Goal: Task Accomplishment & Management: Complete application form

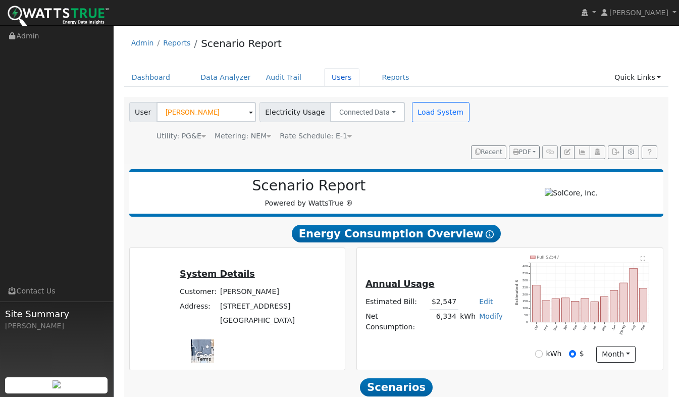
click at [328, 79] on link "Users" at bounding box center [341, 77] width 35 height 19
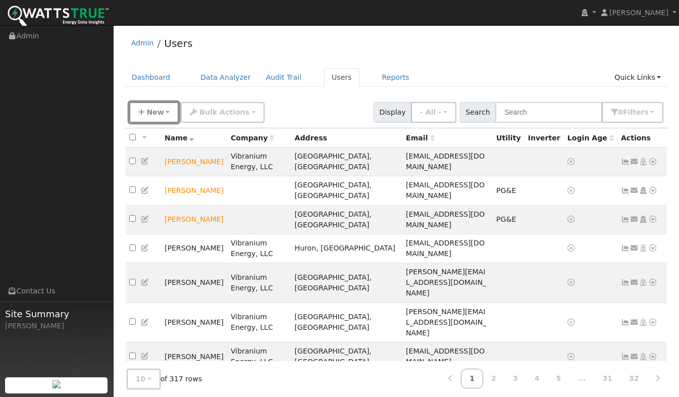
click at [157, 112] on span "New" at bounding box center [154, 112] width 17 height 8
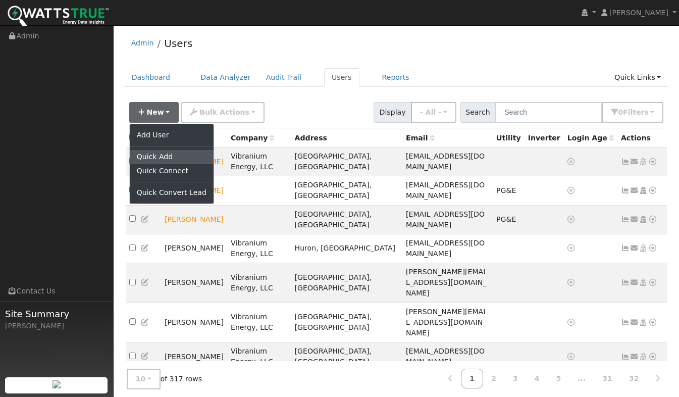
click at [165, 159] on link "Quick Add" at bounding box center [172, 157] width 84 height 14
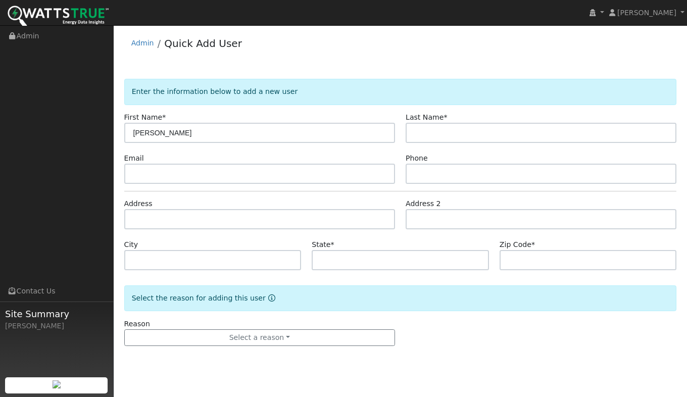
type input "Rick"
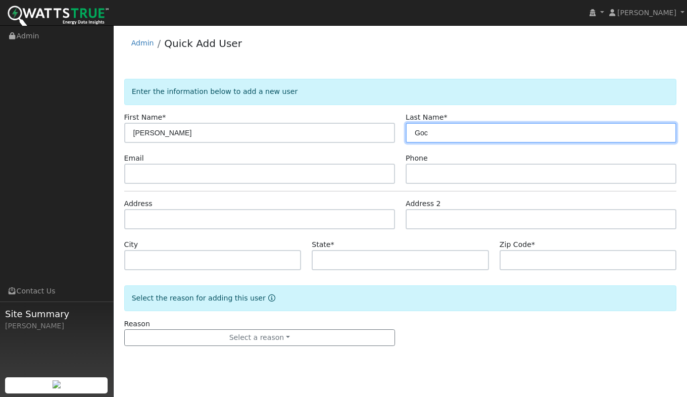
type input "Goc"
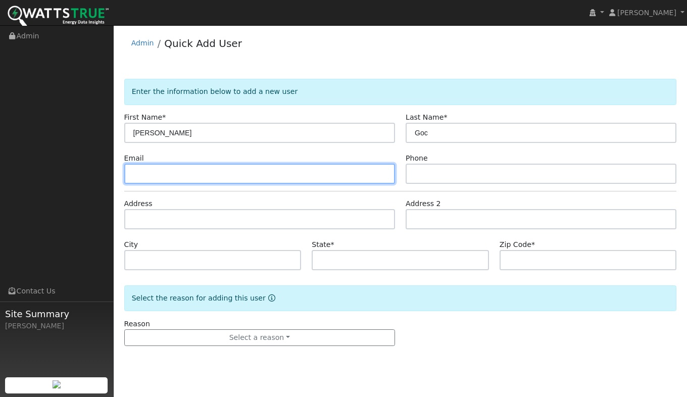
click at [173, 173] on input "text" at bounding box center [259, 174] width 271 height 20
type input "ricgoc@yahoo.com"
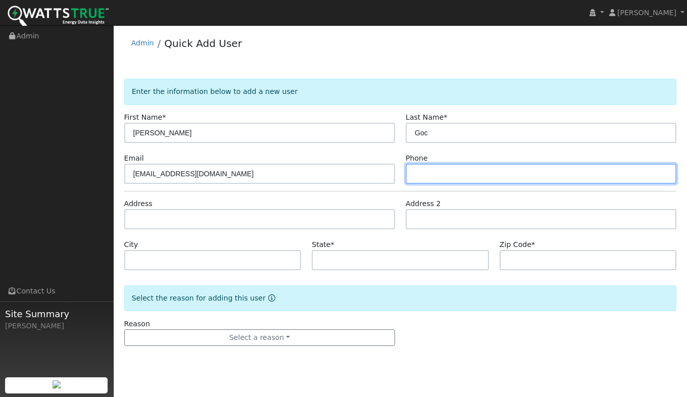
click at [429, 177] on input "text" at bounding box center [540, 174] width 271 height 20
type input "9163909174"
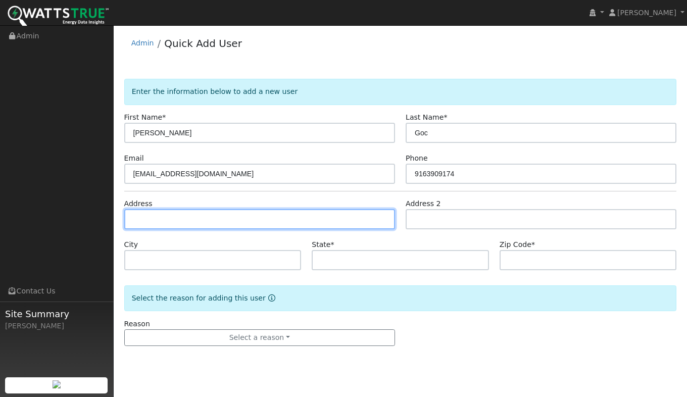
drag, startPoint x: 181, startPoint y: 215, endPoint x: 173, endPoint y: 208, distance: 10.7
click at [174, 208] on div "Address" at bounding box center [260, 213] width 282 height 31
type input "[STREET_ADDRESS]"
type input "CA"
type input "95623"
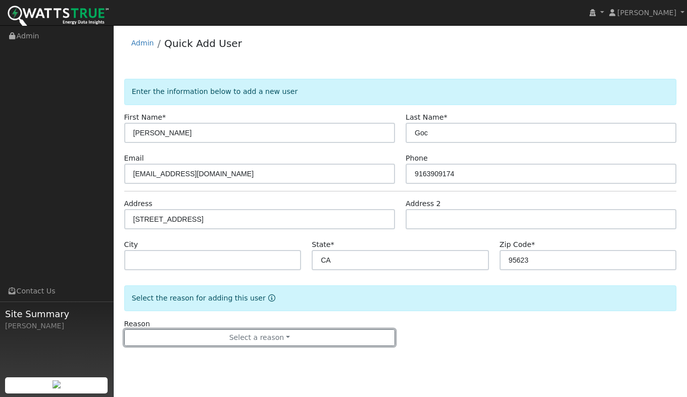
click at [252, 341] on button "Select a reason" at bounding box center [259, 337] width 271 height 17
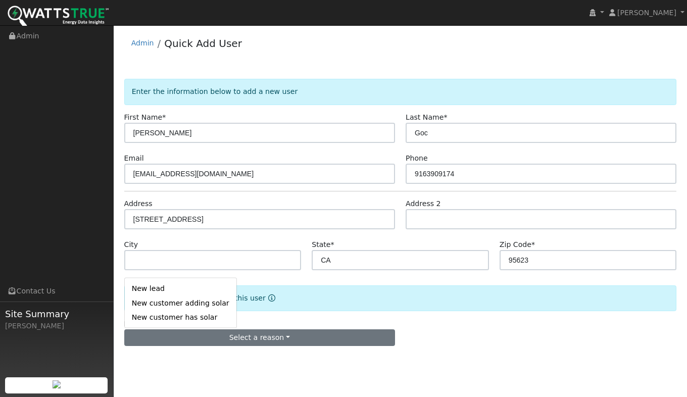
click at [164, 287] on link "New lead" at bounding box center [181, 288] width 112 height 14
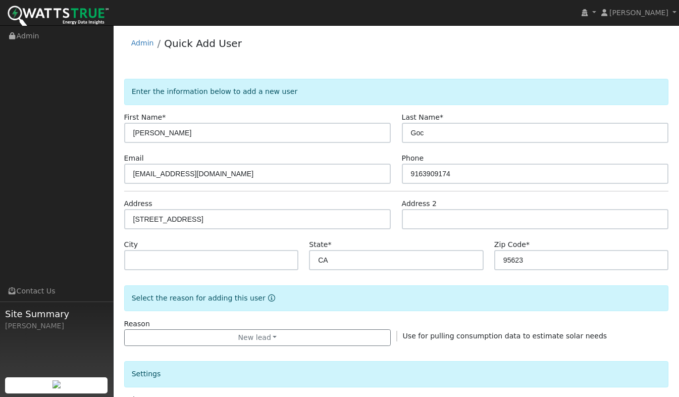
scroll to position [255, 0]
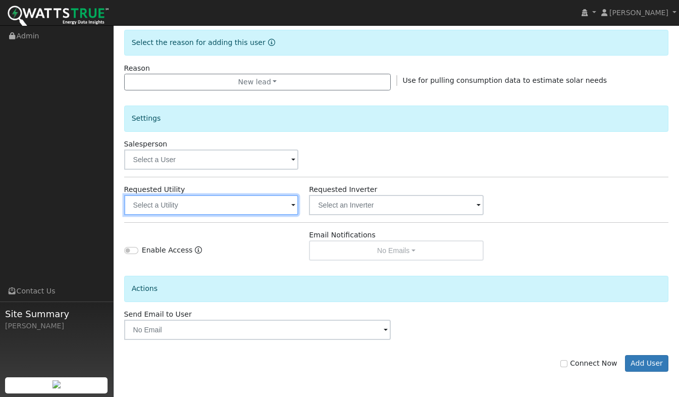
click at [162, 210] on input "text" at bounding box center [211, 205] width 175 height 20
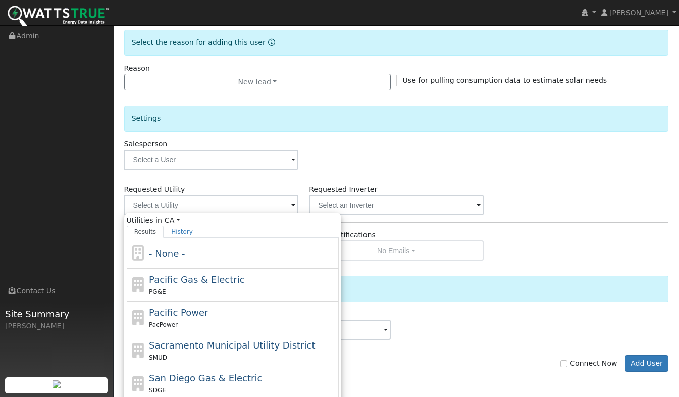
click at [190, 294] on div "PG&E" at bounding box center [242, 291] width 187 height 11
type input "Pacific Gas & Electric"
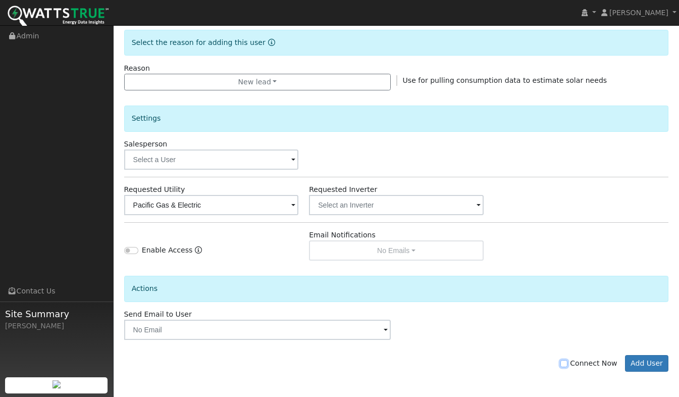
click at [567, 364] on input "Connect Now" at bounding box center [563, 363] width 7 height 7
checkbox input "true"
click at [652, 368] on button "Add User" at bounding box center [647, 363] width 44 height 17
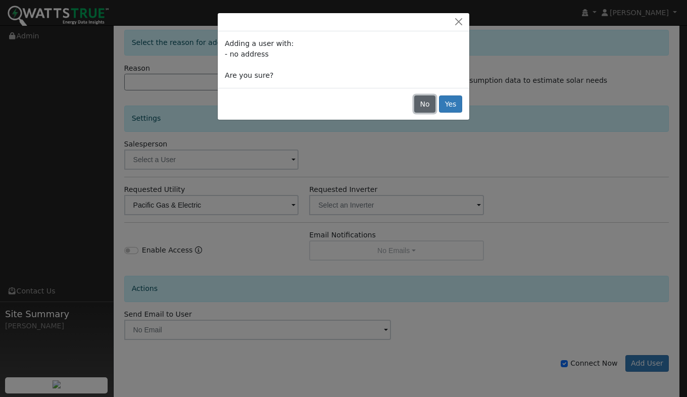
click at [430, 103] on button "No" at bounding box center [424, 103] width 21 height 17
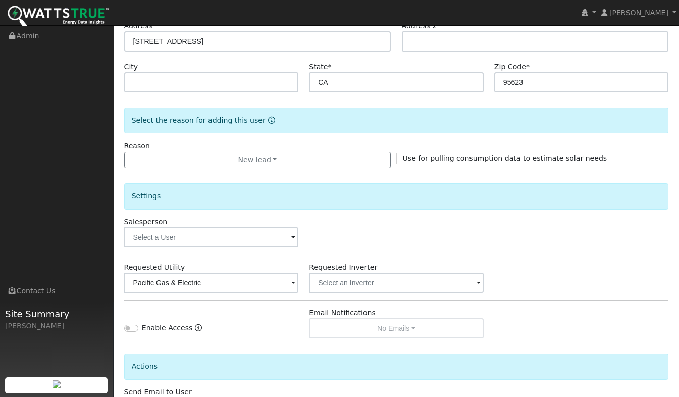
scroll to position [104, 0]
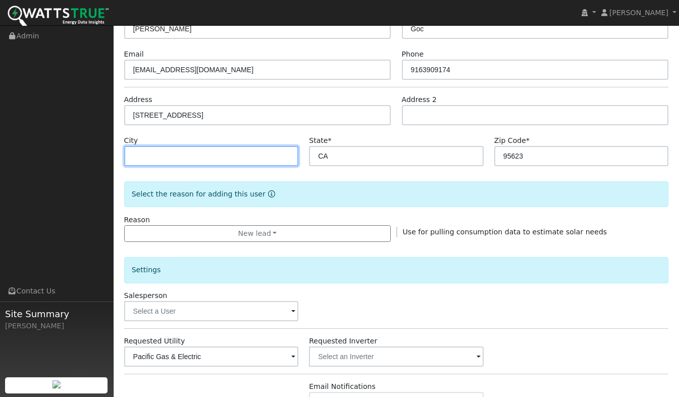
click at [203, 154] on input "text" at bounding box center [211, 156] width 175 height 20
type input "Placerville"
click at [436, 173] on form "Enter the information below to add a new user First Name * Rick Last Name * Goc…" at bounding box center [396, 259] width 545 height 568
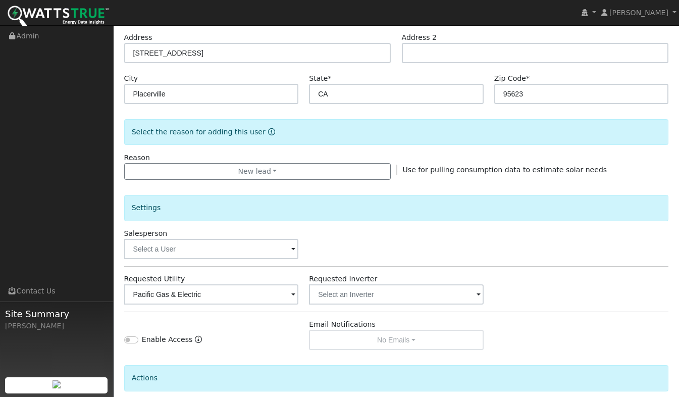
scroll to position [255, 0]
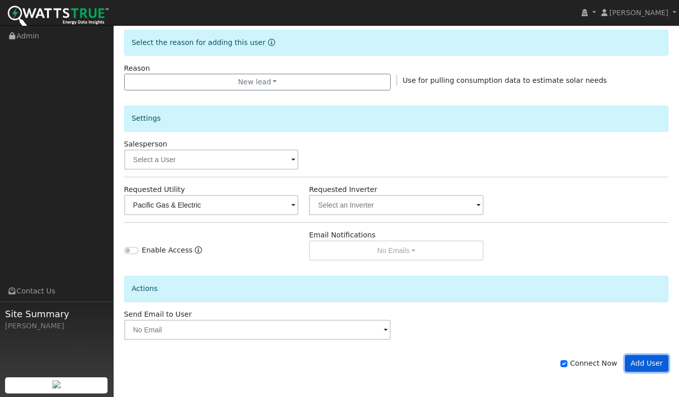
click at [647, 363] on button "Add User" at bounding box center [647, 363] width 44 height 17
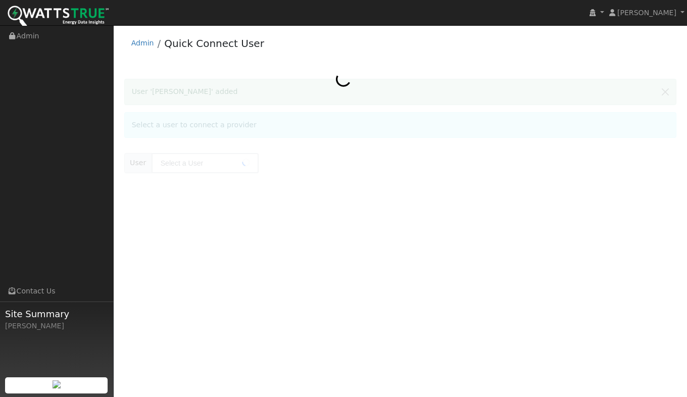
type input "Rick Goc"
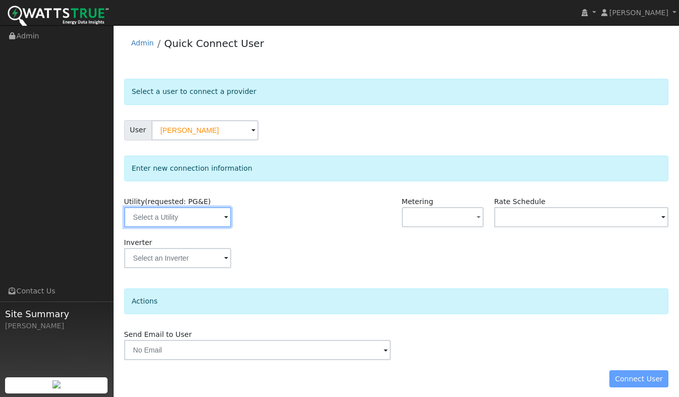
click at [185, 220] on input "text" at bounding box center [177, 217] width 107 height 20
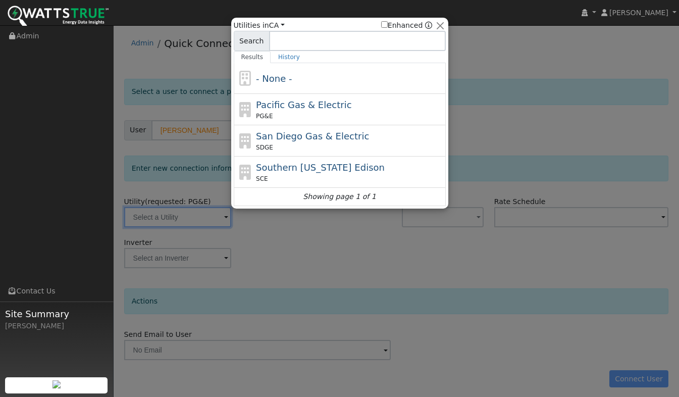
click at [295, 106] on span "Pacific Gas & Electric" at bounding box center [303, 104] width 95 height 11
type input "PG&E"
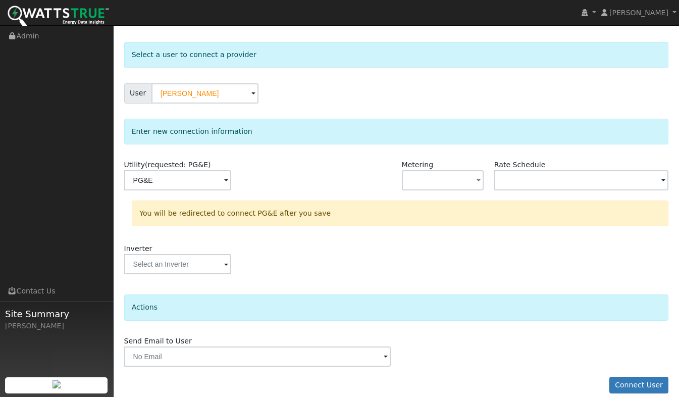
scroll to position [48, 0]
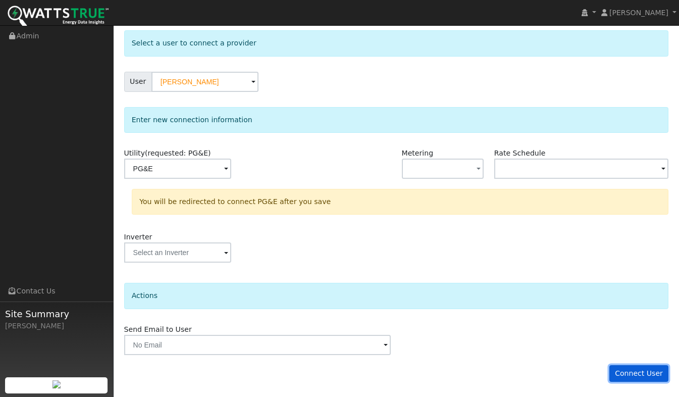
click at [634, 375] on button "Connect User" at bounding box center [639, 373] width 60 height 17
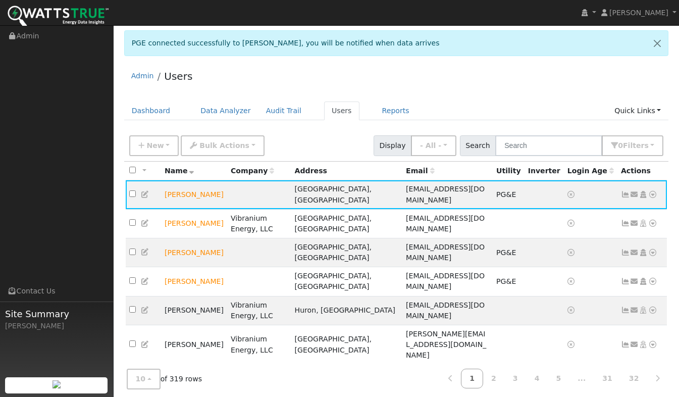
click at [654, 191] on icon at bounding box center [652, 194] width 9 height 7
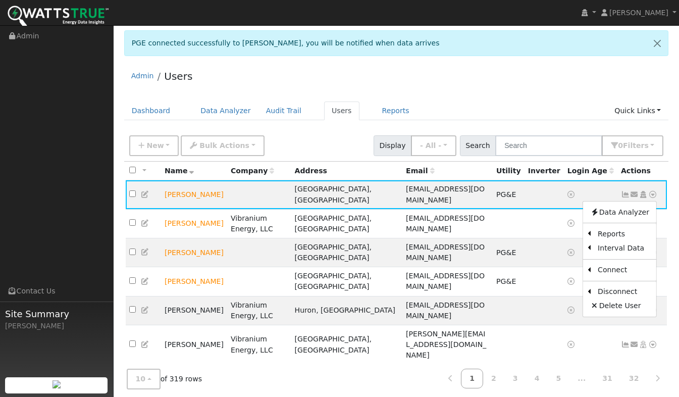
click at [0, 0] on link "Scenario" at bounding box center [0, 0] width 0 height 0
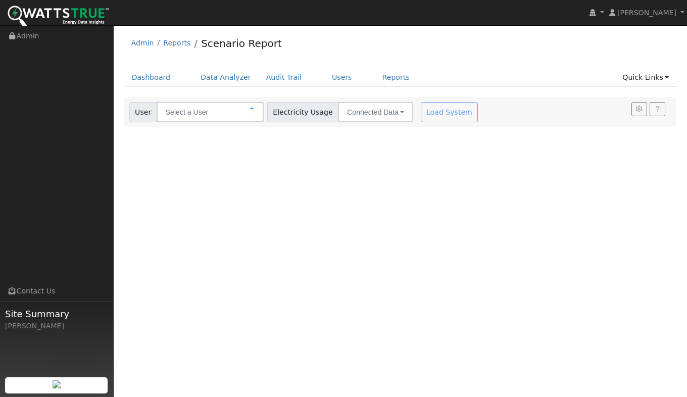
type input "[PERSON_NAME]"
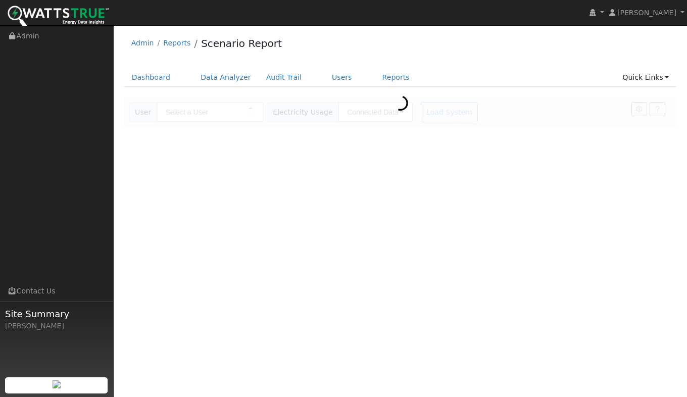
type input "[PERSON_NAME]"
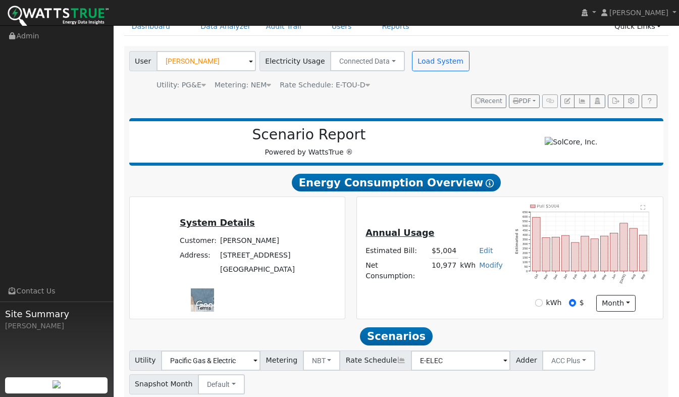
scroll to position [101, 0]
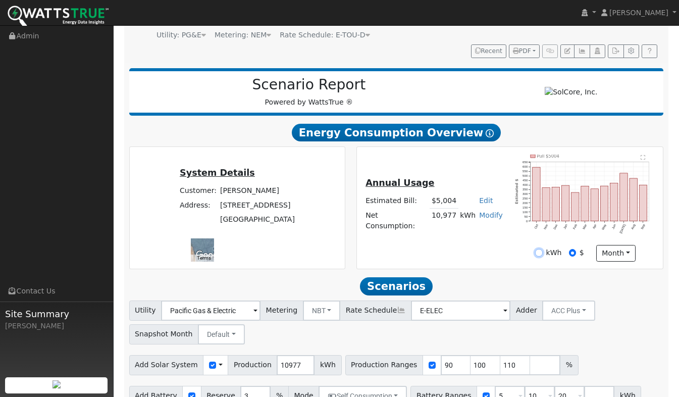
click at [542, 249] on input "kWh" at bounding box center [538, 252] width 7 height 7
radio input "true"
radio input "false"
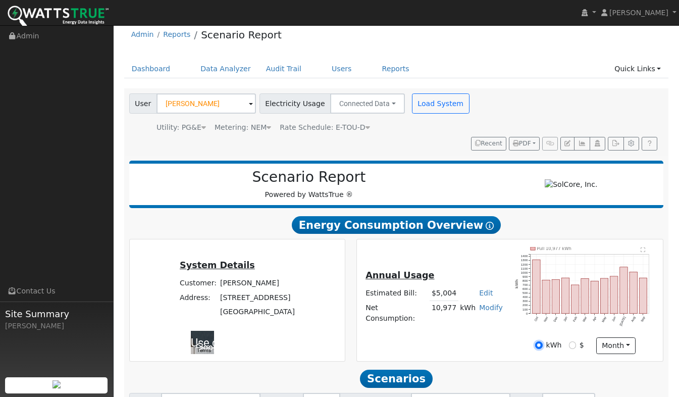
scroll to position [0, 0]
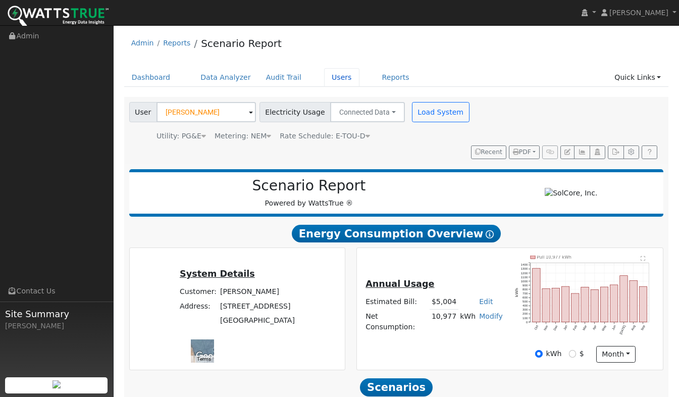
click at [326, 77] on link "Users" at bounding box center [341, 77] width 35 height 19
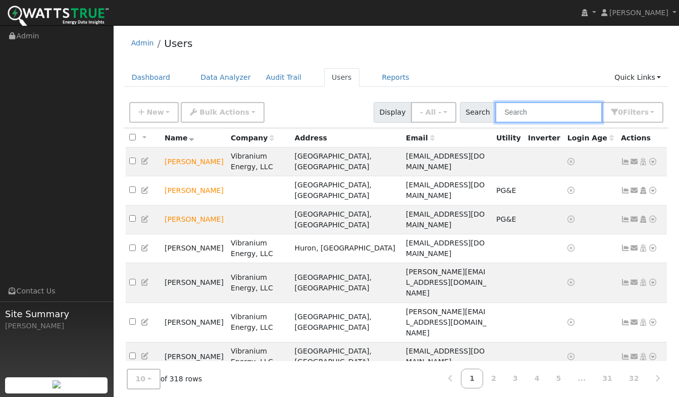
click at [538, 117] on input "text" at bounding box center [548, 112] width 107 height 21
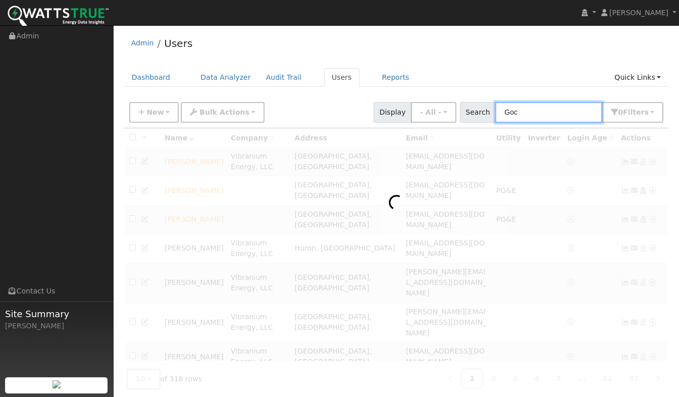
type input "Goc"
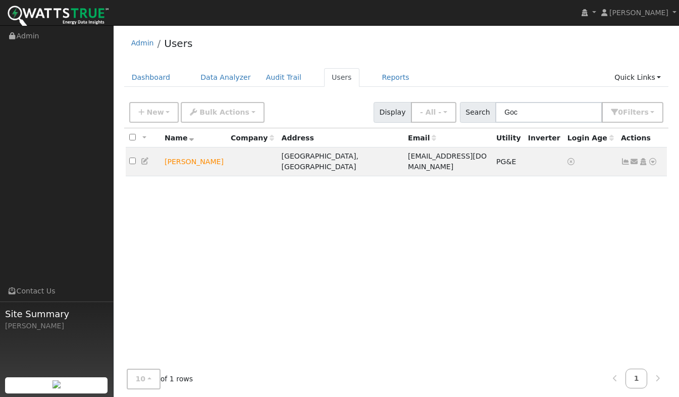
click at [653, 158] on icon at bounding box center [652, 161] width 9 height 7
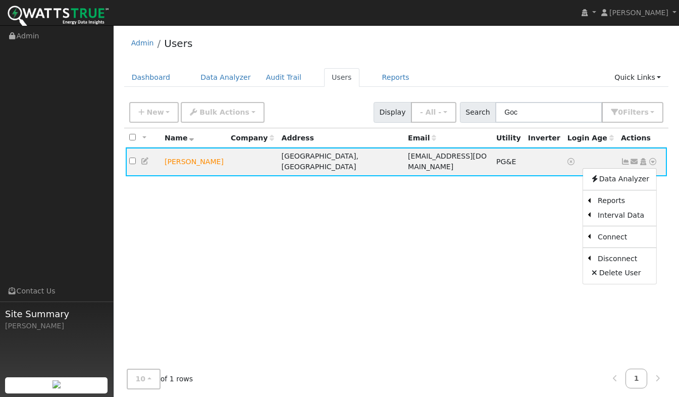
click at [0, 0] on link "Scenario" at bounding box center [0, 0] width 0 height 0
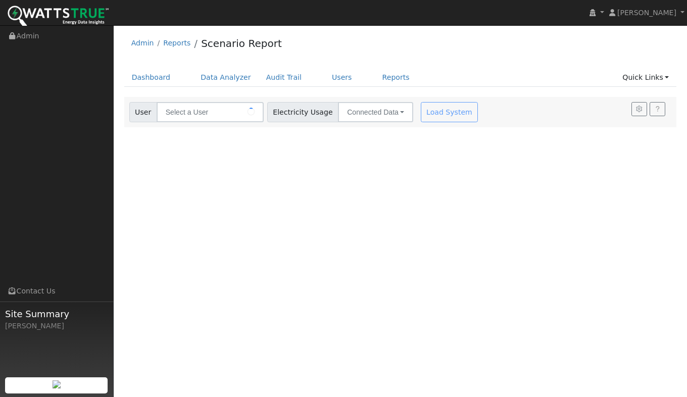
type input "[PERSON_NAME]"
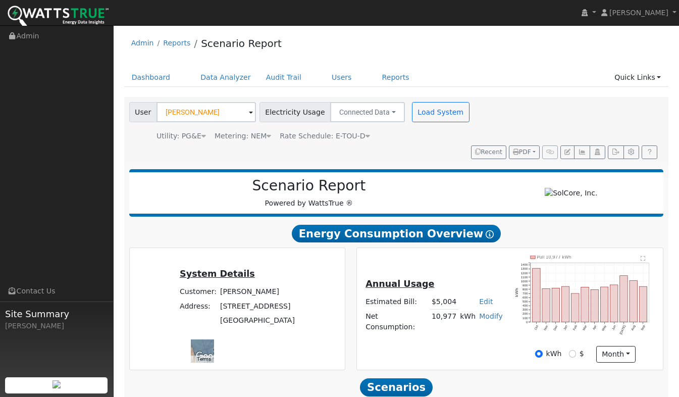
scroll to position [130, 0]
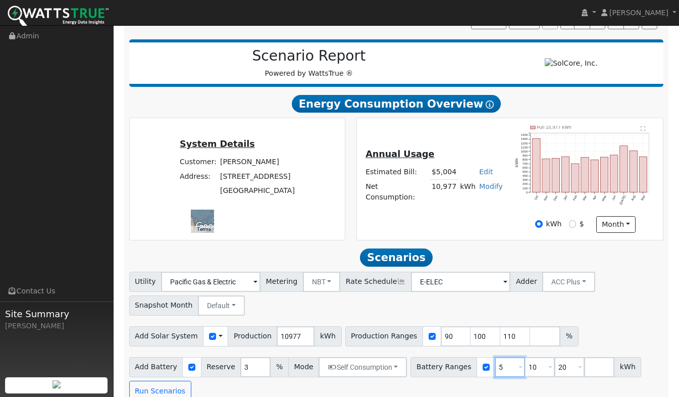
drag, startPoint x: 489, startPoint y: 352, endPoint x: 476, endPoint y: 353, distance: 13.7
click at [476, 357] on div "Battery Ranges 5 Overrides Reserve % Mode None None Self Consumption Peak Savin…" at bounding box center [525, 367] width 231 height 20
type input "10"
type input "13.2"
drag, startPoint x: 490, startPoint y: 352, endPoint x: 483, endPoint y: 352, distance: 7.1
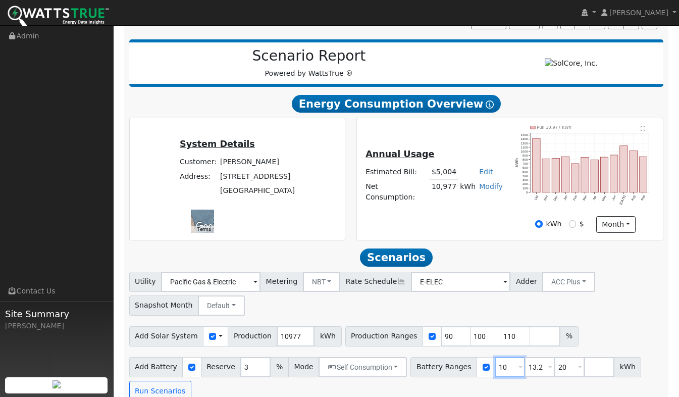
click at [495, 357] on input "10" at bounding box center [510, 367] width 30 height 20
type input "13.2"
type input "20"
type input "27.4"
drag, startPoint x: 527, startPoint y: 350, endPoint x: 514, endPoint y: 355, distance: 14.3
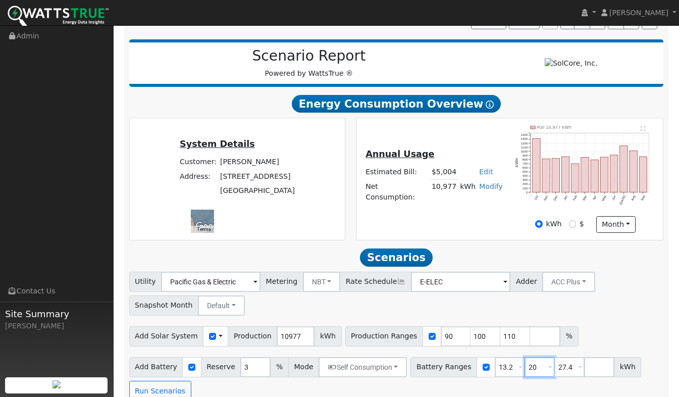
click at [525, 357] on input "20" at bounding box center [540, 367] width 30 height 20
type input "27.4"
click at [548, 366] on div "Add Battery Reserve 3 % Mode Self Consumption Self Consumption Peak Savings ACC…" at bounding box center [396, 376] width 538 height 47
click at [157, 381] on button "Run Scenarios" at bounding box center [160, 391] width 62 height 20
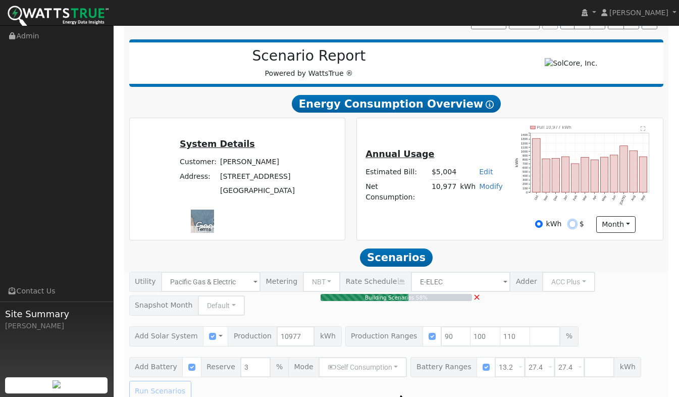
click at [572, 220] on input "$" at bounding box center [572, 223] width 7 height 7
radio input "true"
radio input "false"
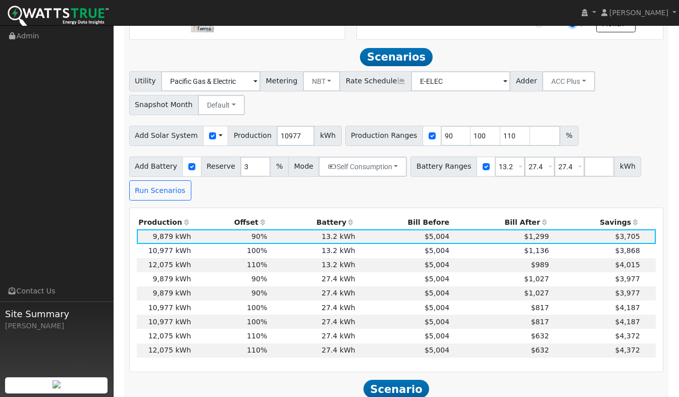
scroll to position [333, 0]
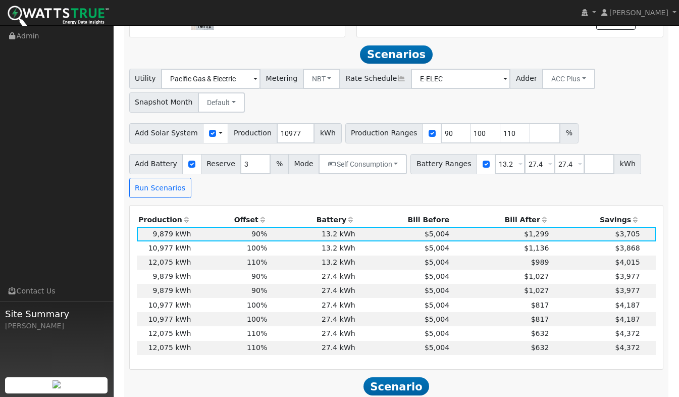
click at [335, 326] on td "27.4 kWh" at bounding box center [313, 333] width 88 height 14
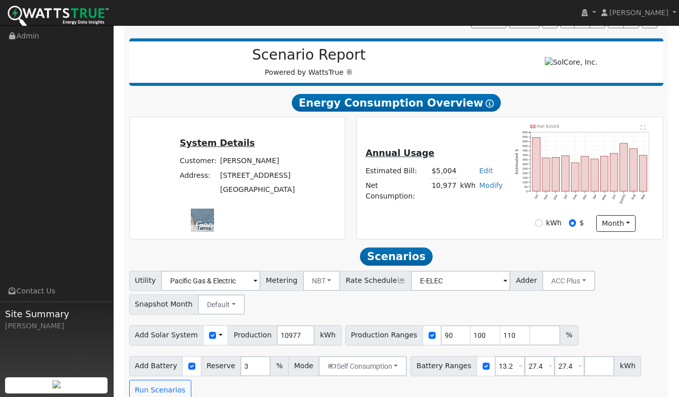
scroll to position [0, 0]
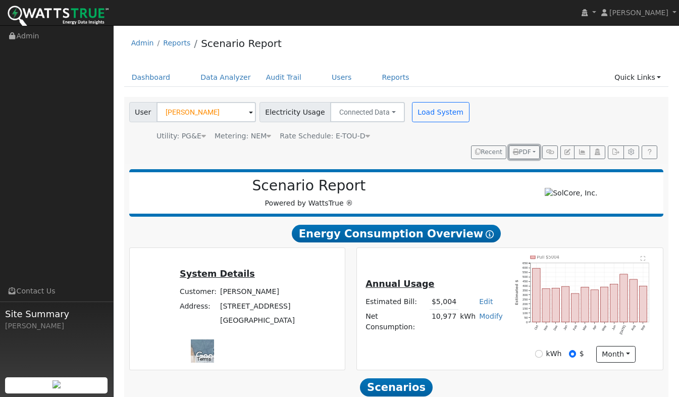
click at [532, 145] on button "PDF" at bounding box center [524, 152] width 31 height 14
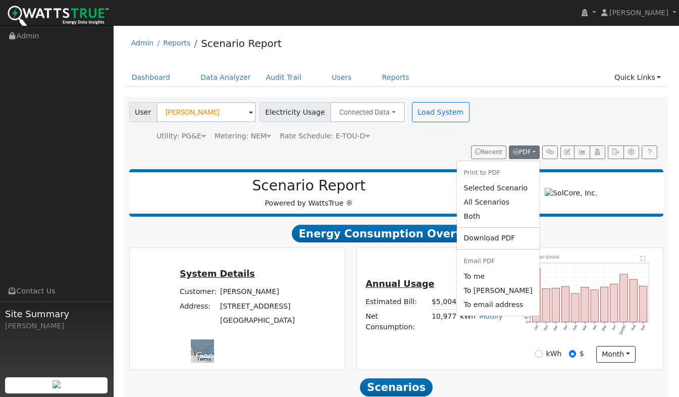
click at [491, 181] on link "Selected Scenario" at bounding box center [497, 188] width 83 height 14
